Goal: Transaction & Acquisition: Subscribe to service/newsletter

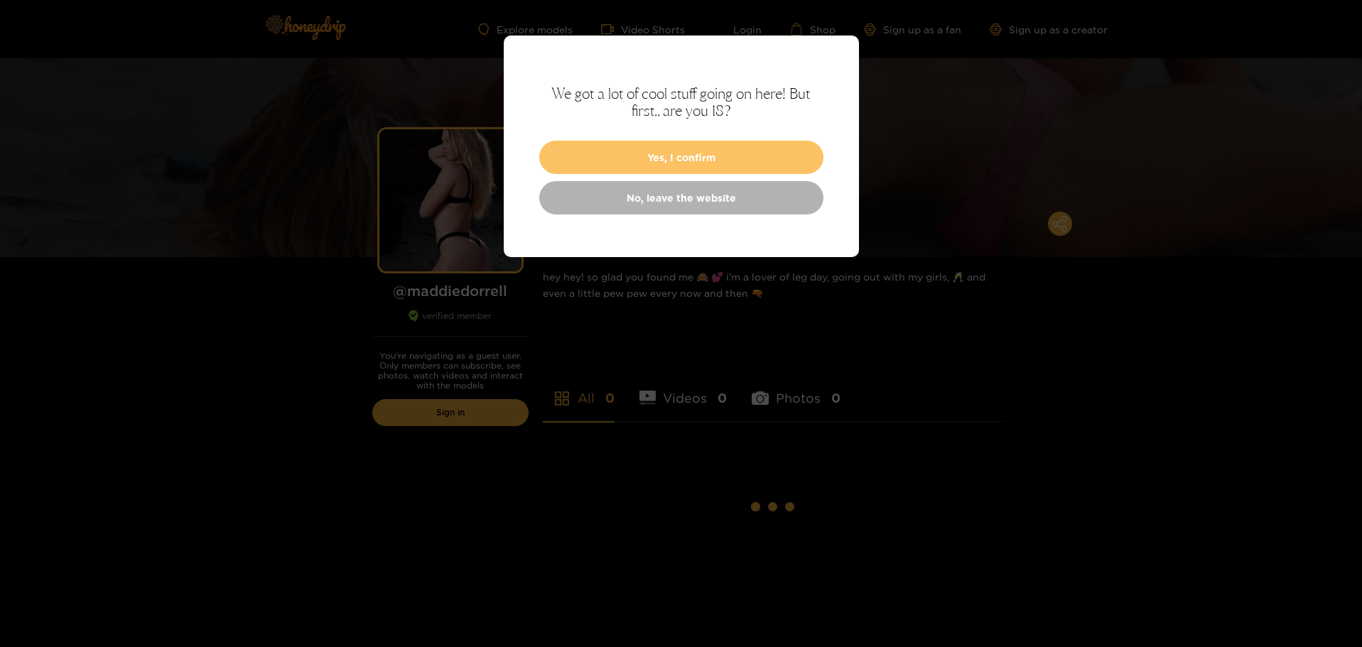
click at [699, 158] on button "Yes, I confirm" at bounding box center [681, 157] width 284 height 33
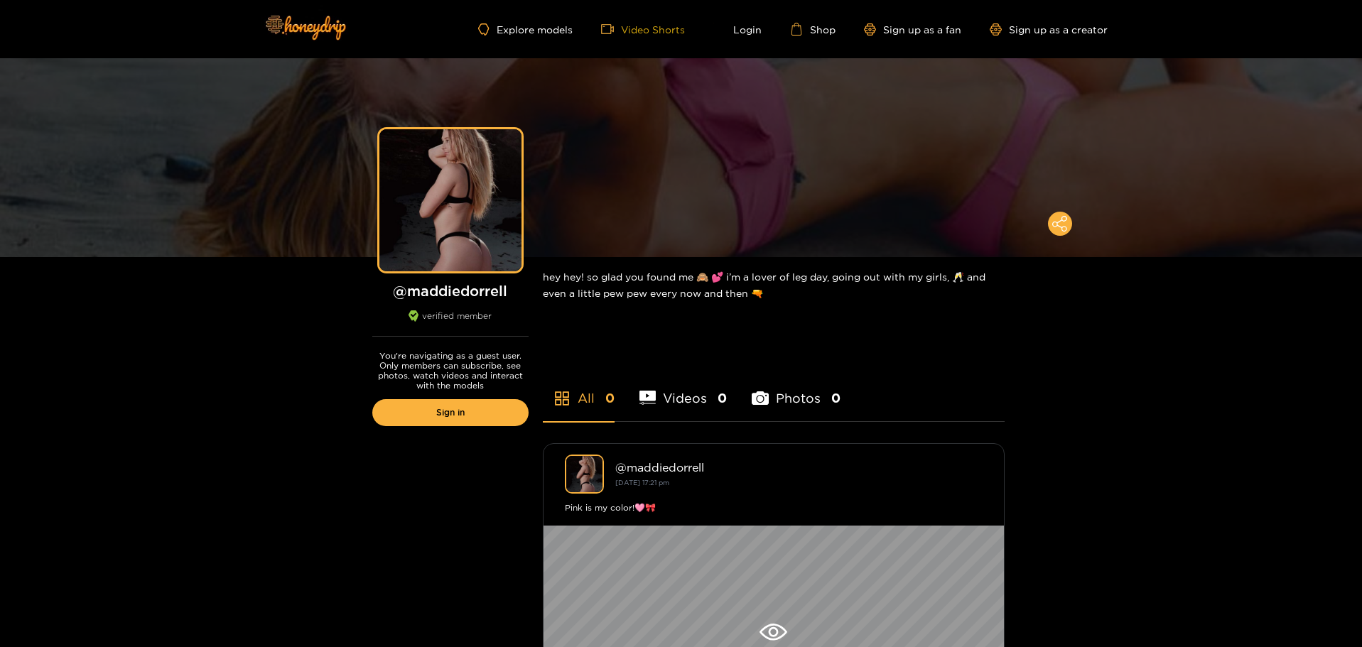
click at [656, 29] on link "Video Shorts" at bounding box center [643, 29] width 84 height 13
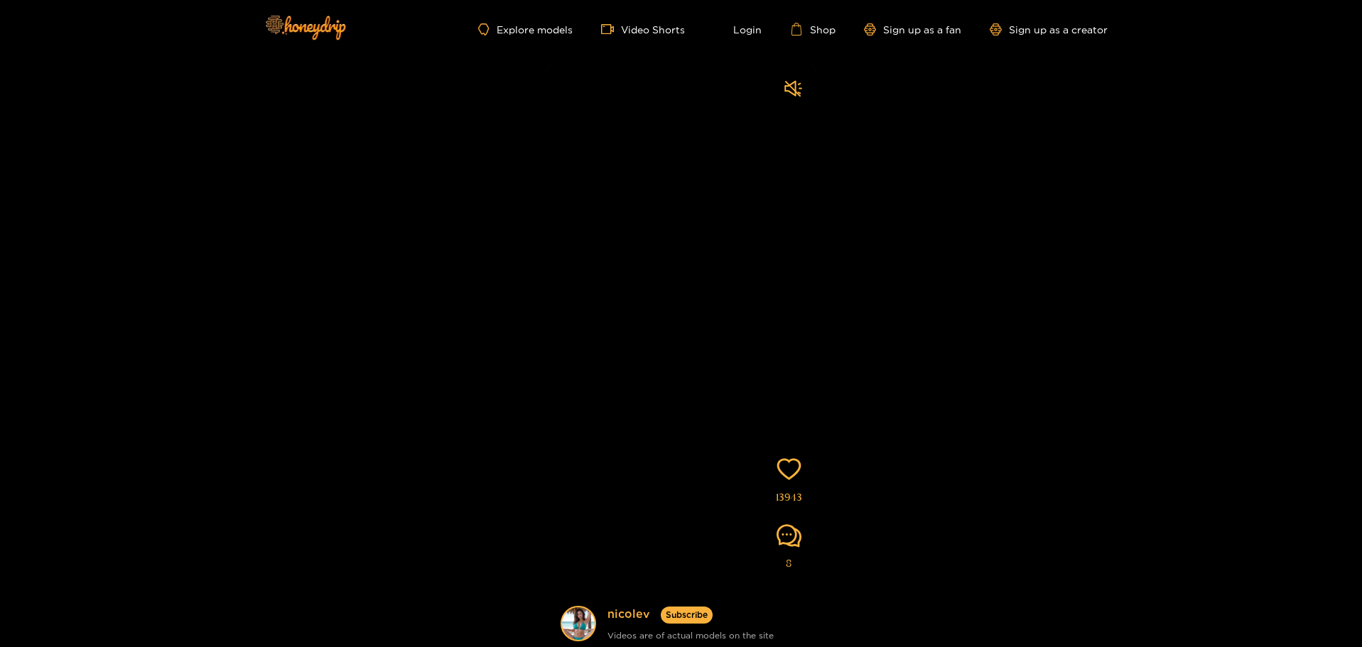
scroll to position [71, 0]
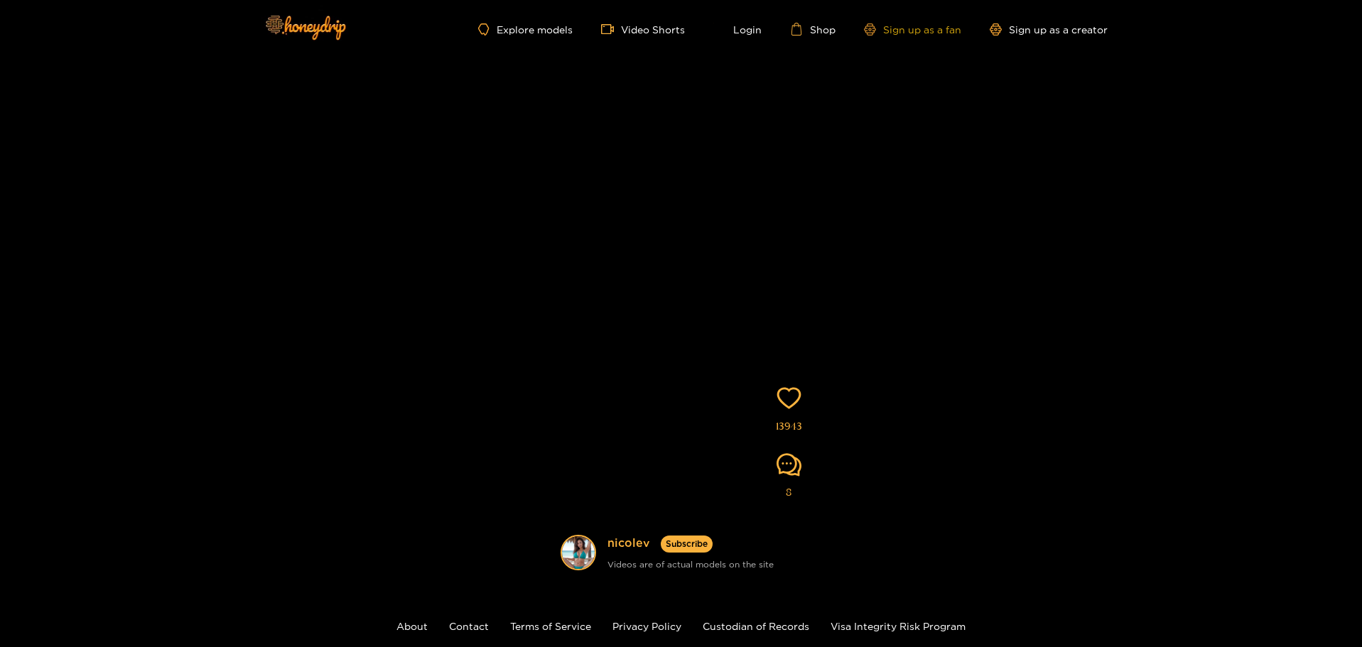
click at [926, 23] on link "Sign up as a fan" at bounding box center [912, 29] width 97 height 12
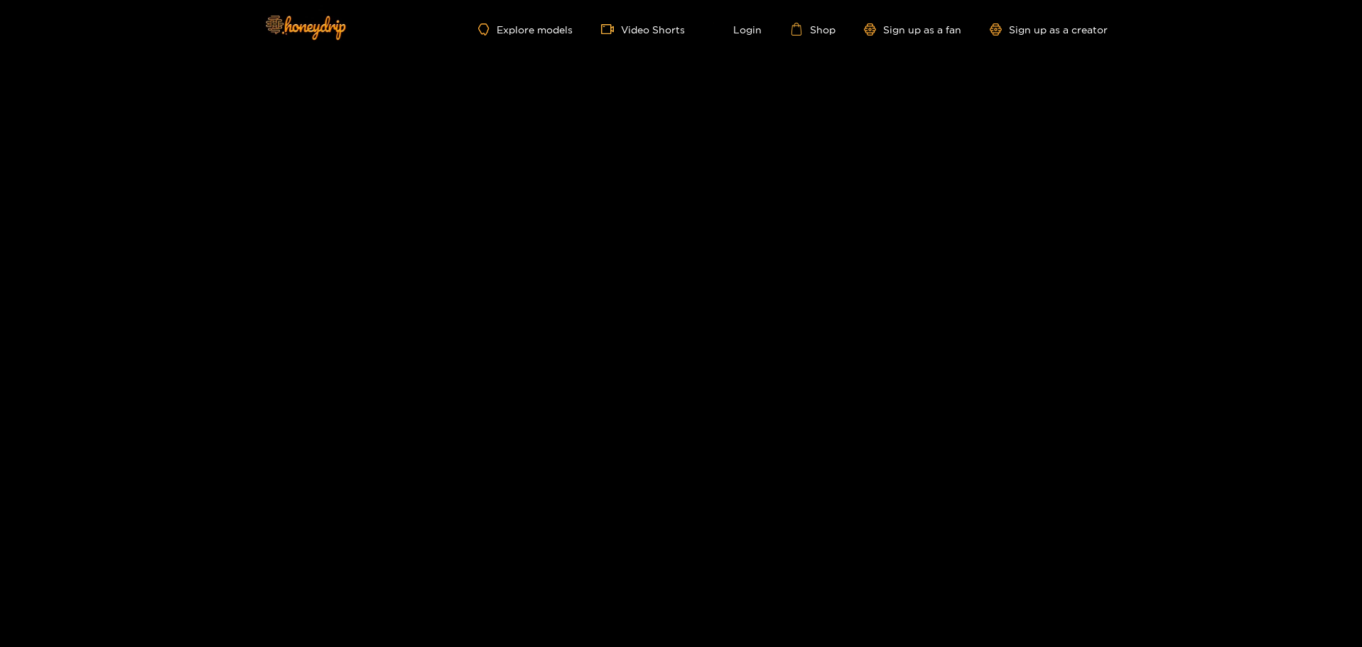
scroll to position [71, 0]
